Goal: Communication & Community: Participate in discussion

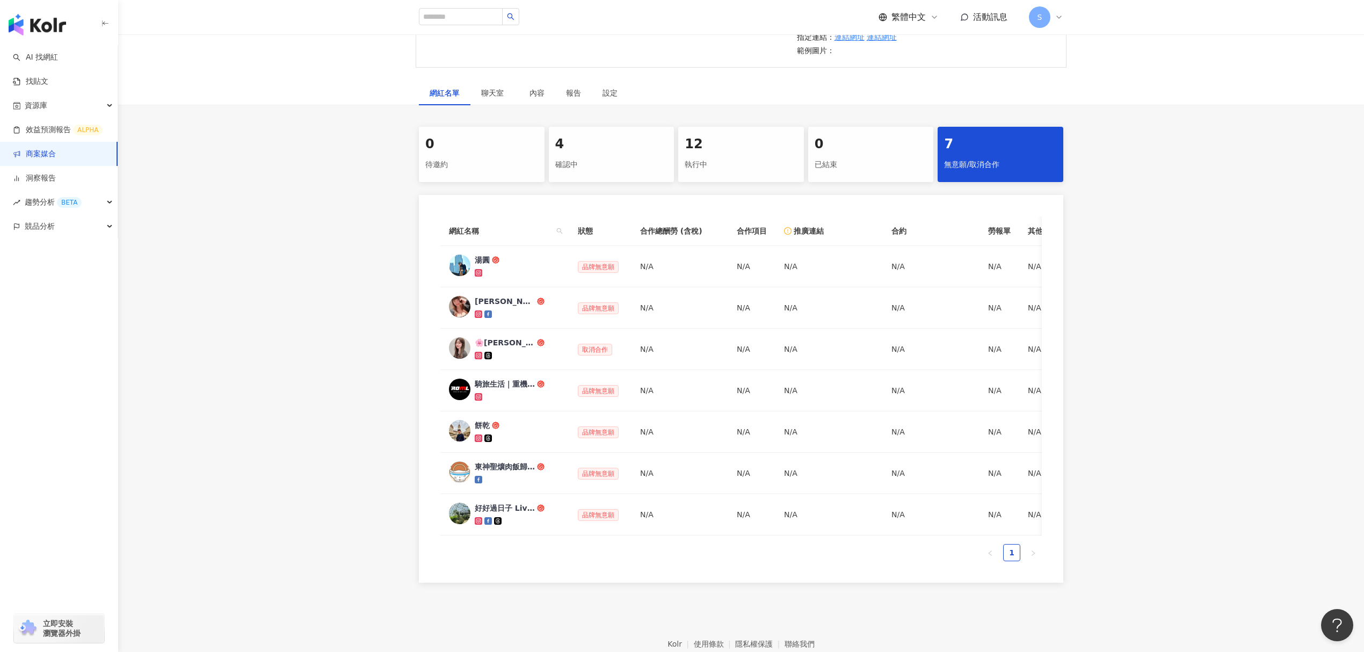
click at [56, 149] on link "商案媒合" at bounding box center [34, 154] width 43 height 11
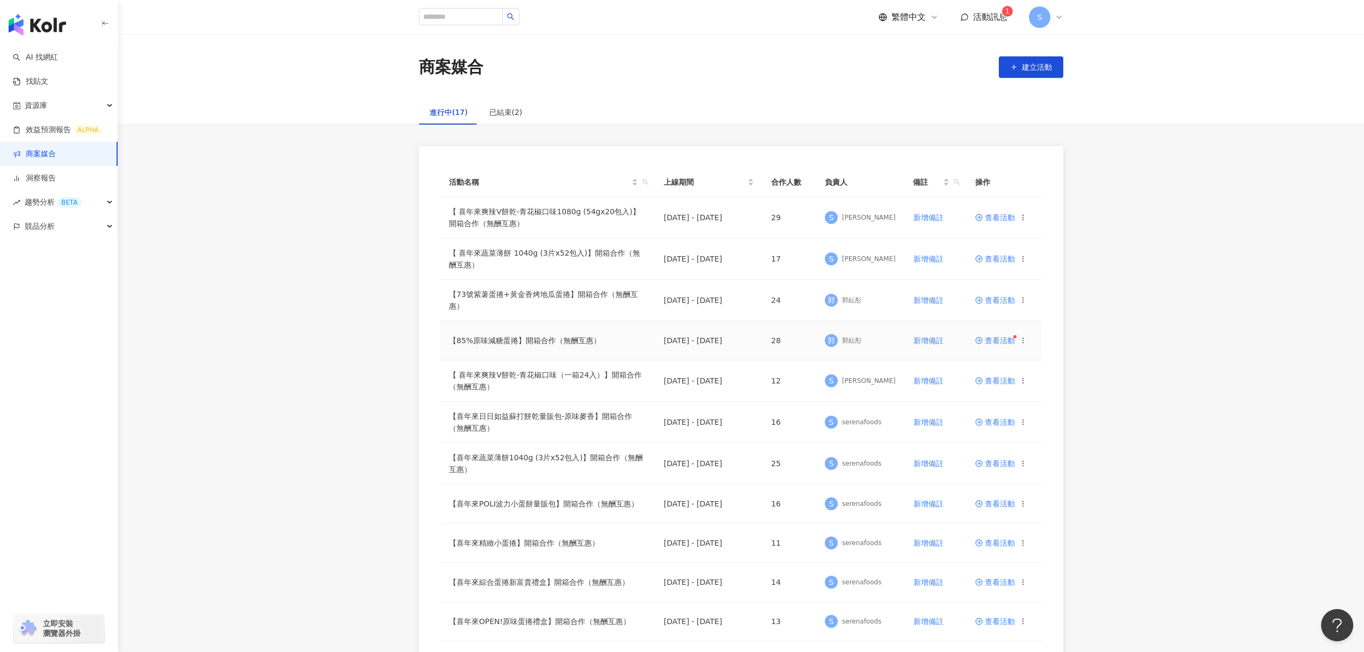
click at [1000, 339] on span "查看活動" at bounding box center [995, 341] width 40 height 8
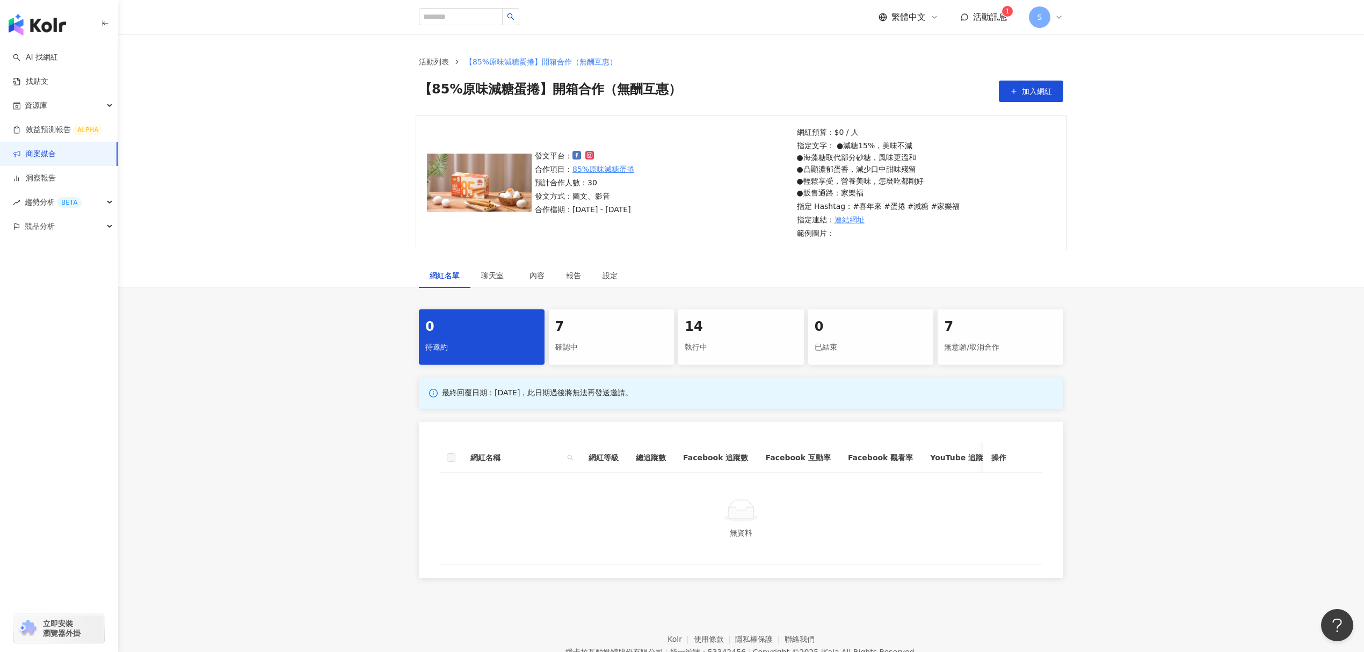
click at [614, 341] on div "確認中" at bounding box center [611, 347] width 113 height 18
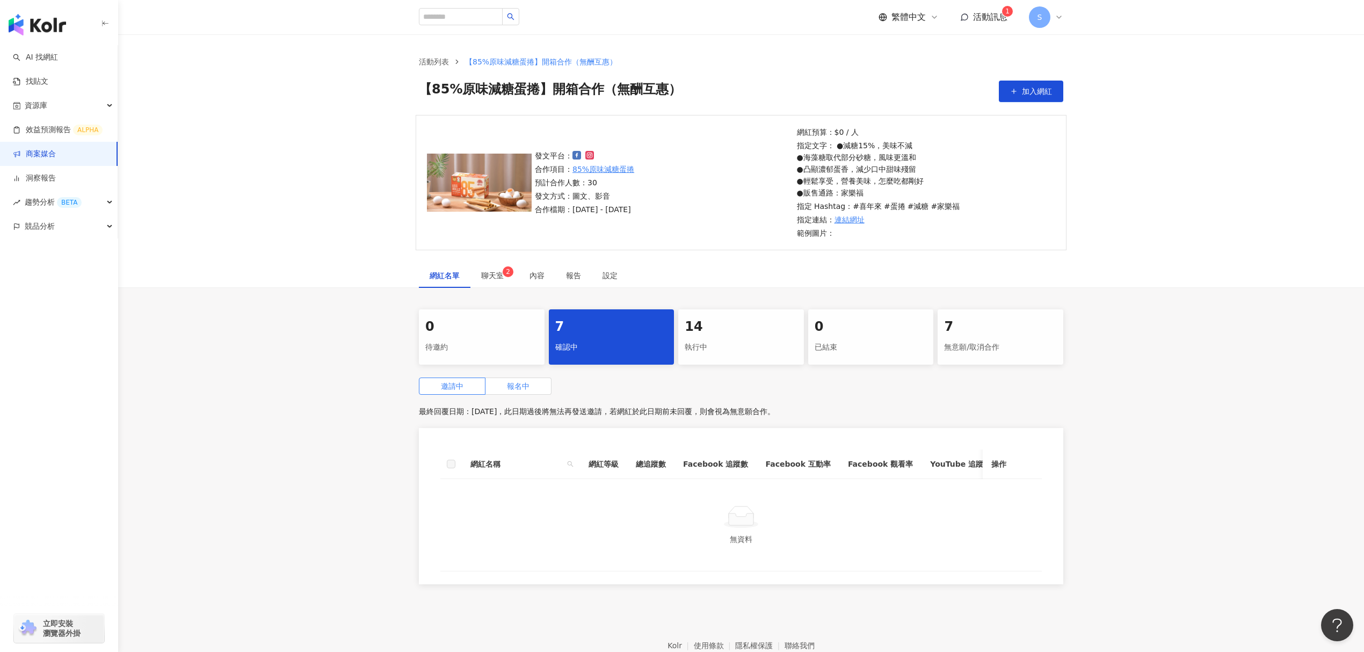
click at [529, 387] on span "報名中" at bounding box center [518, 386] width 23 height 9
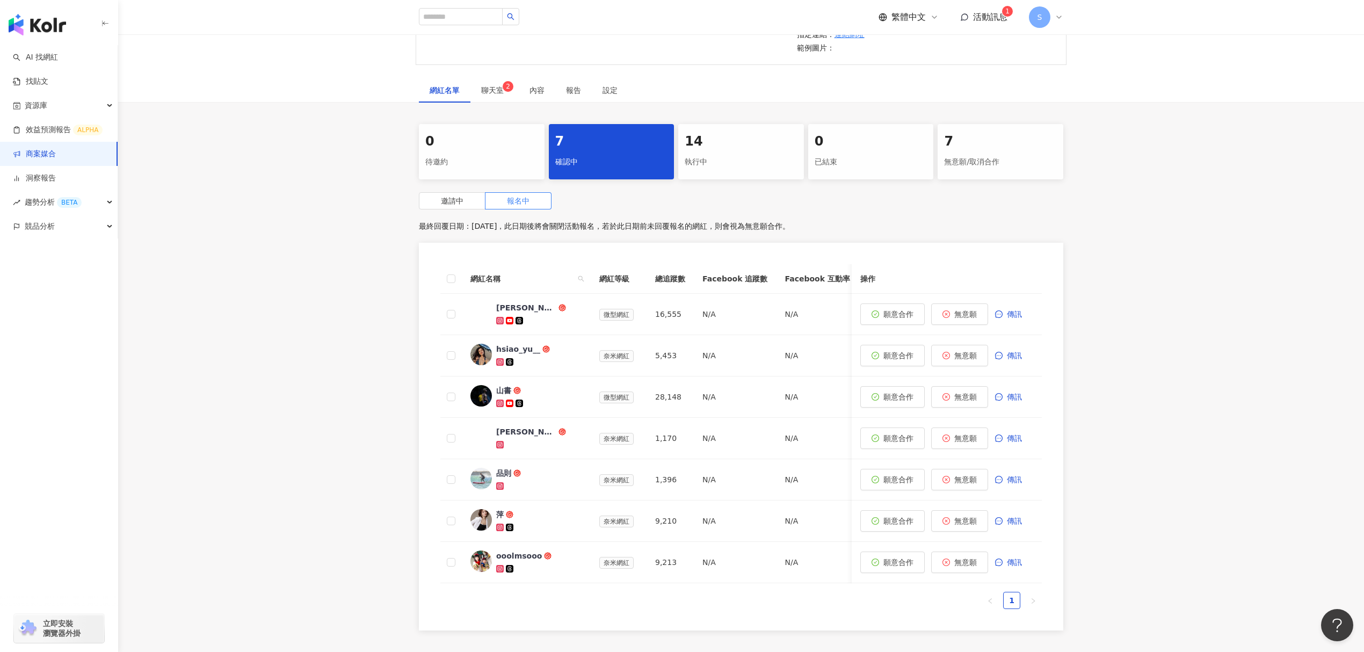
scroll to position [215, 0]
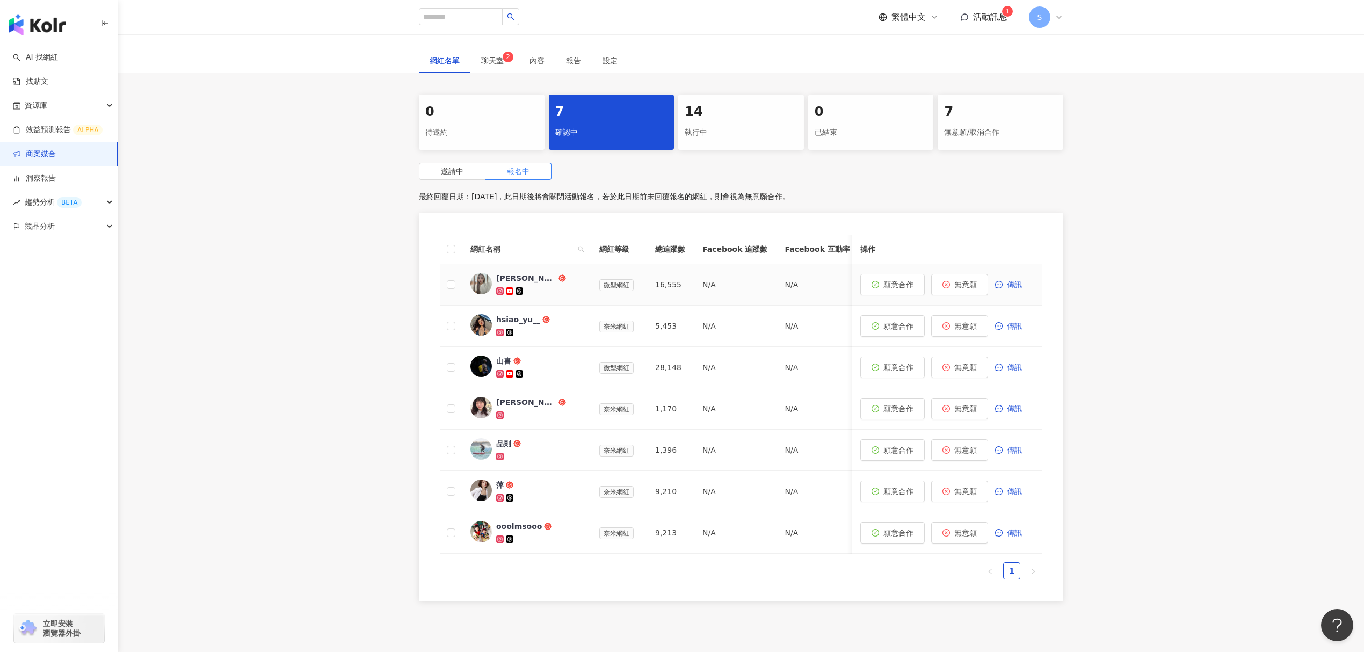
click at [508, 280] on div "莎韻" at bounding box center [526, 278] width 60 height 11
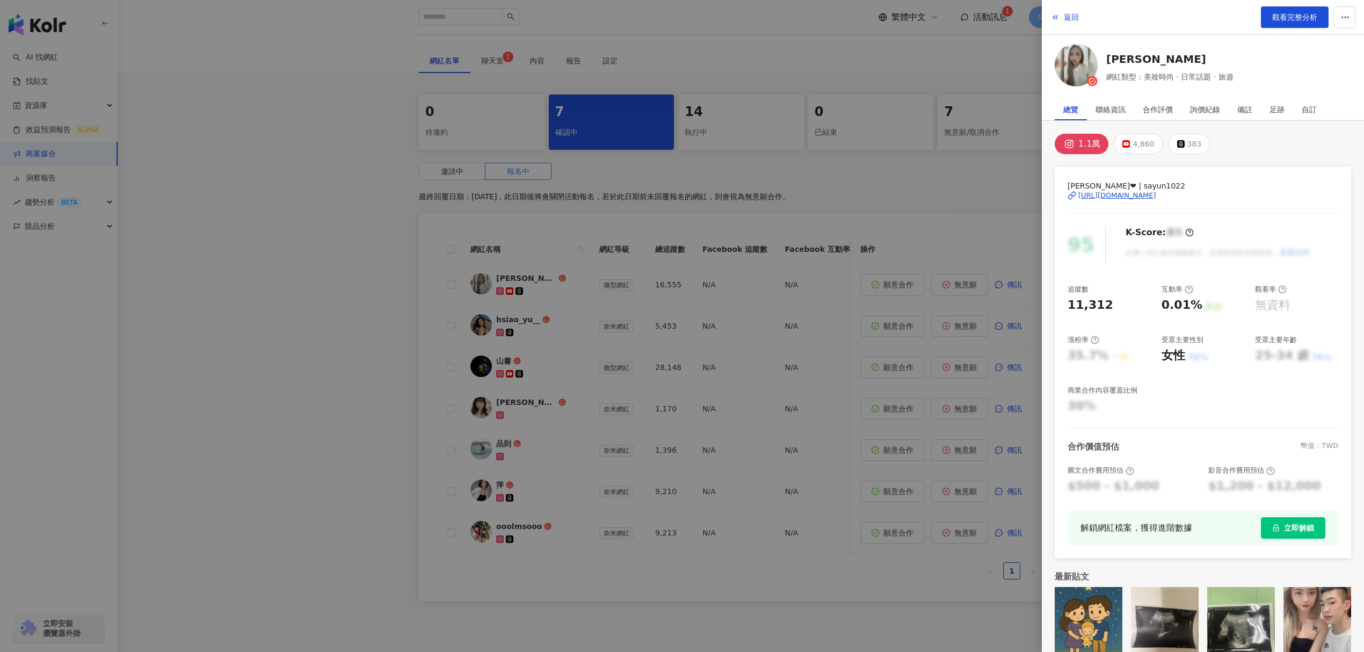
click at [1113, 200] on div "https://www.instagram.com/sayun1022/" at bounding box center [1118, 196] width 78 height 10
click at [881, 333] on div at bounding box center [682, 326] width 1364 height 652
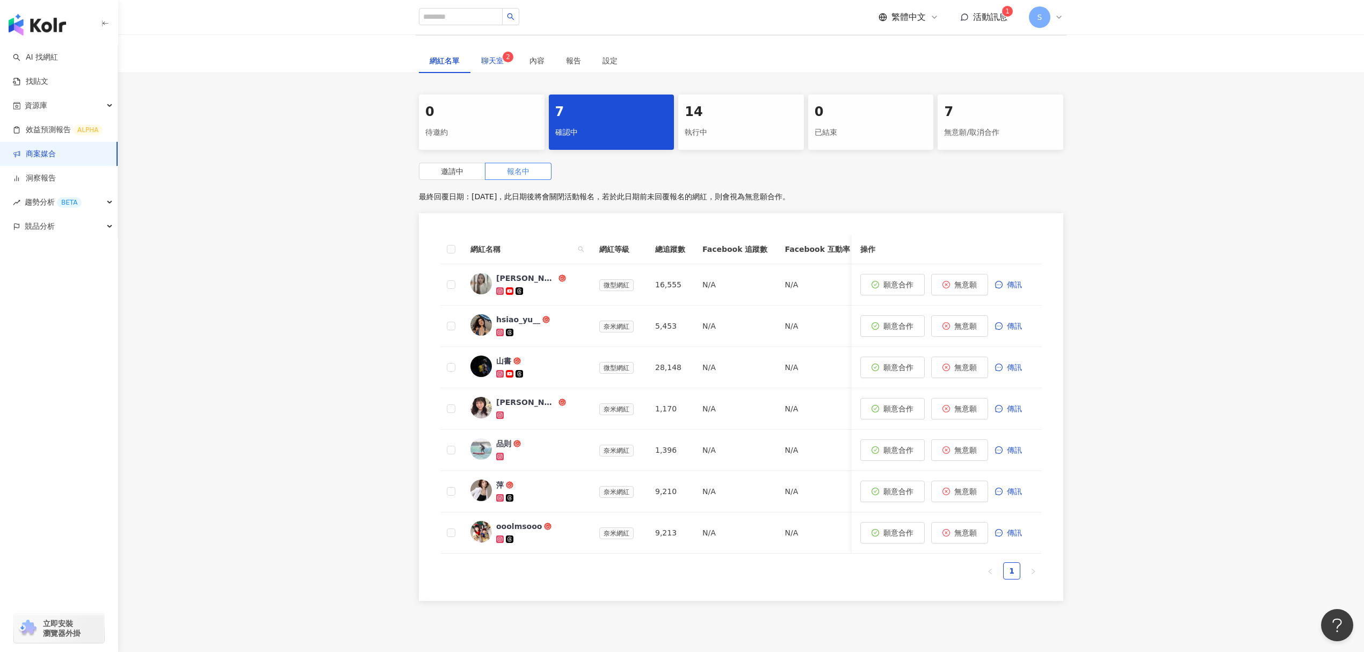
click at [486, 64] on span "聊天室 2" at bounding box center [494, 61] width 27 height 8
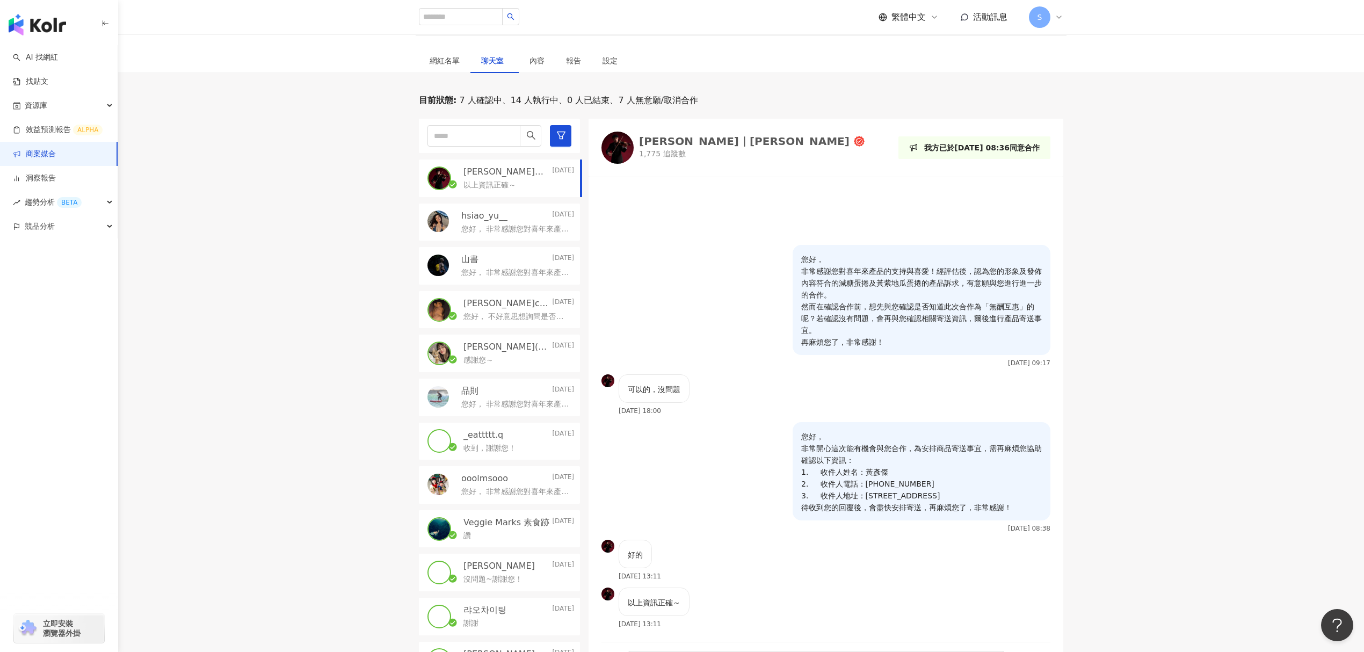
scroll to position [358, 0]
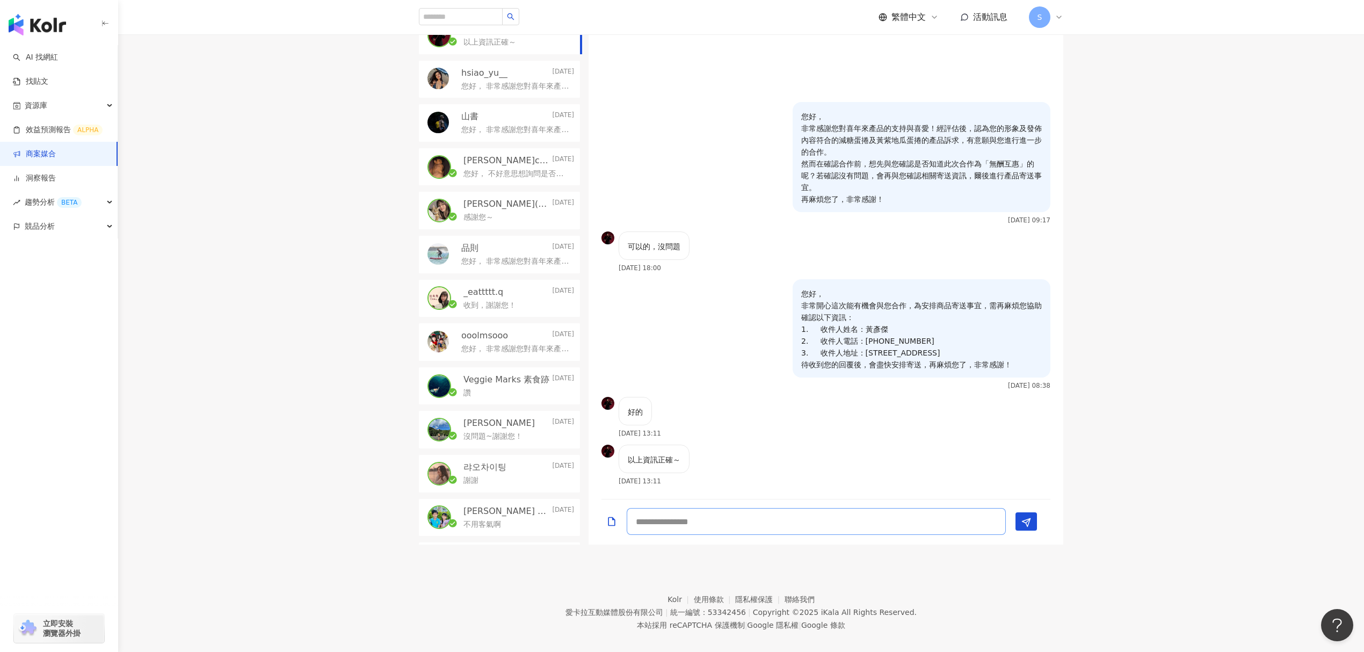
click at [825, 522] on textarea at bounding box center [816, 521] width 379 height 27
type textarea "**********"
